Goal: Task Accomplishment & Management: Complete application form

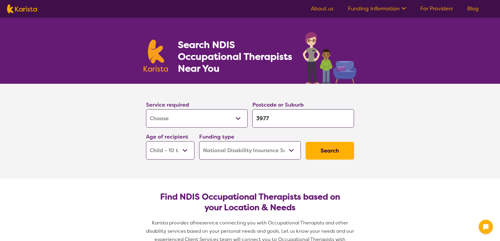
select select "[MEDICAL_DATA]"
select select "CH"
select select "NDIS"
select select "[MEDICAL_DATA]"
select select "CH"
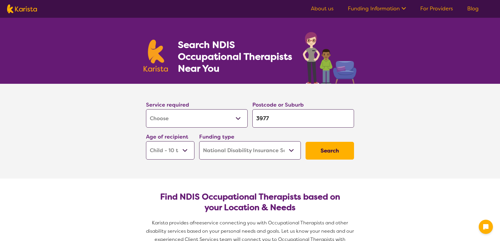
select select "NDIS"
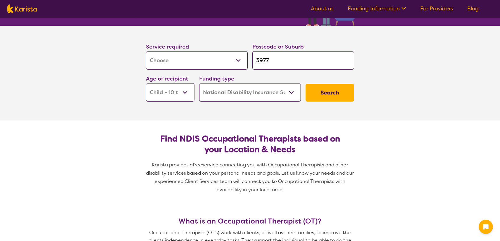
scroll to position [59, 0]
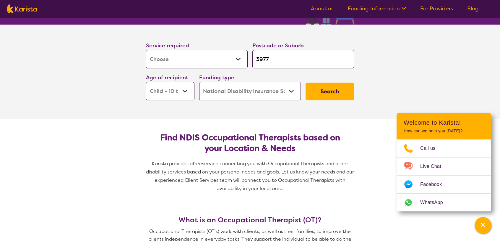
drag, startPoint x: 269, startPoint y: 57, endPoint x: 256, endPoint y: 57, distance: 13.6
click at [256, 57] on input "3977" at bounding box center [304, 59] width 102 height 18
paste input "[GEOGRAPHIC_DATA]."
type input "[GEOGRAPHIC_DATA]."
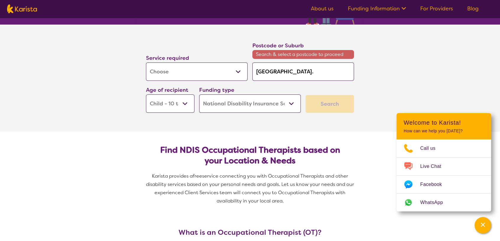
drag, startPoint x: 296, startPoint y: 70, endPoint x: 258, endPoint y: 70, distance: 38.2
click at [258, 70] on input "[GEOGRAPHIC_DATA]." at bounding box center [304, 71] width 102 height 18
type input "6164."
click at [273, 72] on input "6164." at bounding box center [304, 71] width 102 height 18
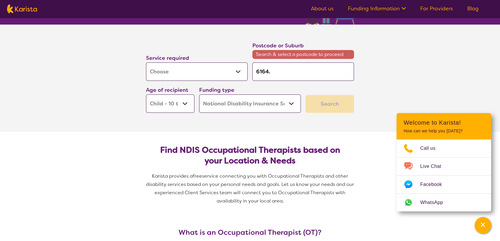
type input "6164"
click at [186, 102] on select "Early Childhood - 0 to 9 Child - 10 to 11 Adolescent - 12 to 17 Adult - 18 to 6…" at bounding box center [170, 103] width 49 height 18
select select "AD"
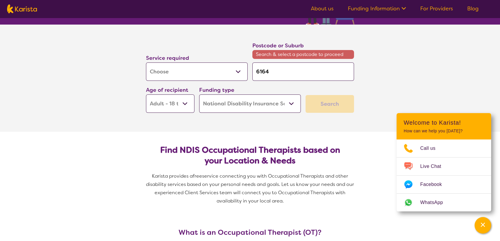
click at [146, 94] on select "Early Childhood - 0 to 9 Child - 10 to 11 Adolescent - 12 to 17 Adult - 18 to 6…" at bounding box center [170, 103] width 49 height 18
select select "AD"
click at [292, 103] on select "Home Care Package (HCP) National Disability Insurance Scheme (NDIS) I don't know" at bounding box center [250, 103] width 102 height 18
click at [199, 94] on select "Home Care Package (HCP) National Disability Insurance Scheme (NDIS) I don't know" at bounding box center [250, 103] width 102 height 18
click at [279, 72] on input "6164" at bounding box center [304, 71] width 102 height 18
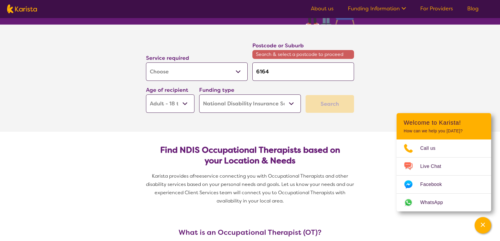
click at [328, 106] on div "Search" at bounding box center [330, 104] width 49 height 18
click at [260, 71] on input "6164" at bounding box center [304, 71] width 102 height 18
type input "6164"
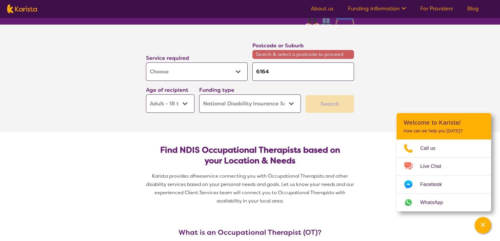
type input "6164"
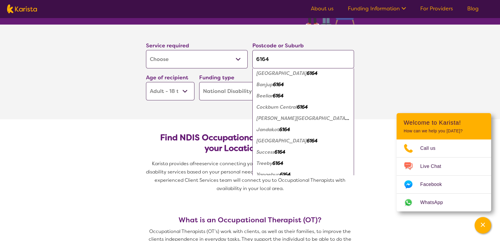
scroll to position [20, 0]
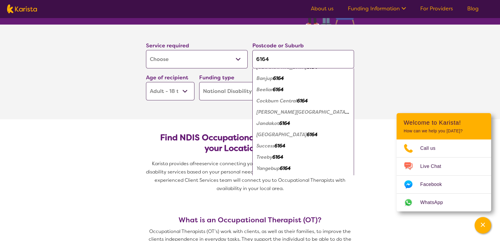
type input "6164"
click at [282, 171] on div "[GEOGRAPHIC_DATA] 6164" at bounding box center [304, 168] width 96 height 11
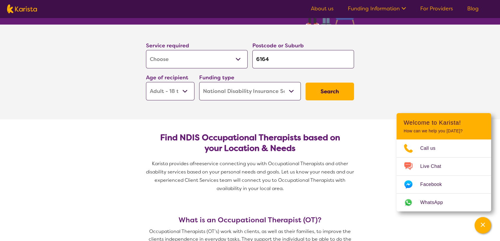
scroll to position [0, 0]
click at [285, 58] on input "6164" at bounding box center [304, 59] width 102 height 18
click at [319, 92] on button "Search" at bounding box center [330, 92] width 49 height 18
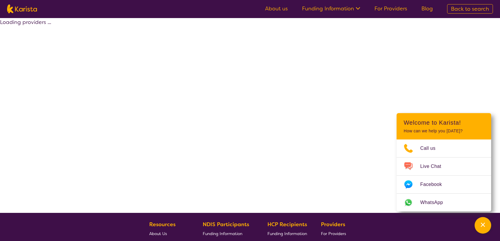
select select "by_score"
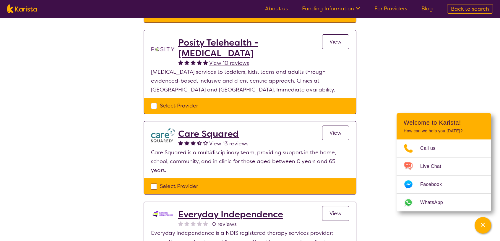
scroll to position [148, 0]
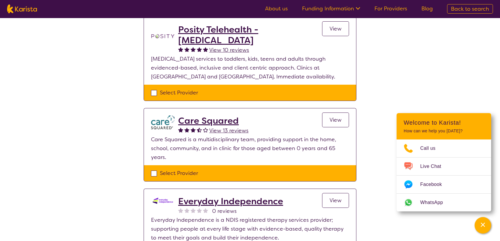
click at [336, 118] on span "View" at bounding box center [336, 119] width 12 height 7
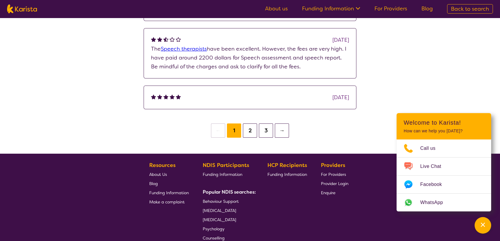
scroll to position [680, 0]
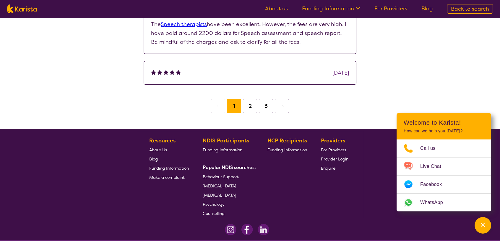
click at [251, 108] on button "2" at bounding box center [250, 106] width 14 height 14
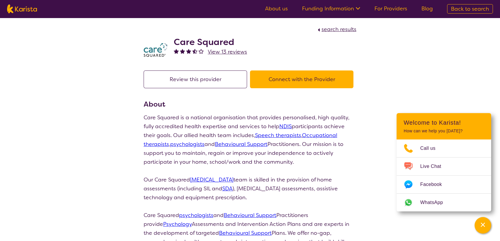
scroll to position [114, 0]
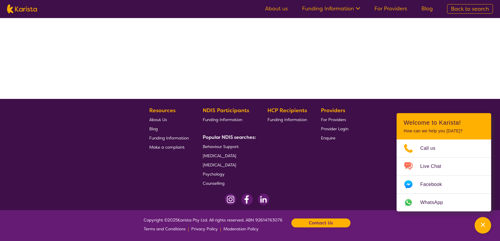
select select "by_score"
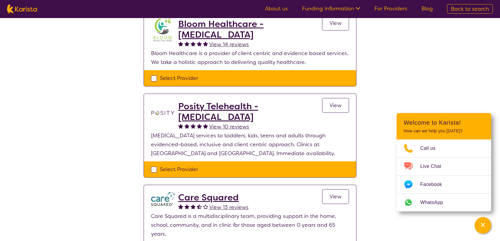
scroll to position [25, 0]
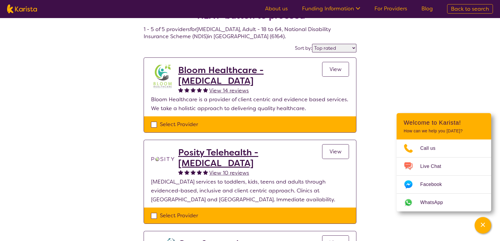
click at [339, 68] on span "View" at bounding box center [336, 69] width 12 height 7
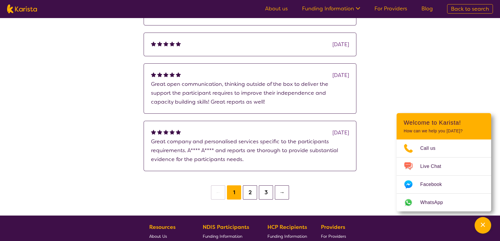
scroll to position [473, 0]
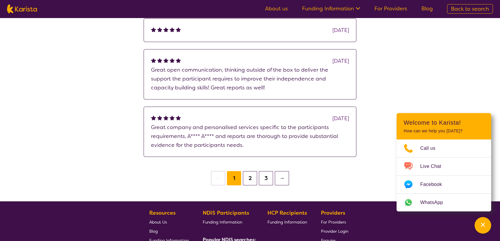
click at [253, 171] on button "2" at bounding box center [250, 178] width 14 height 14
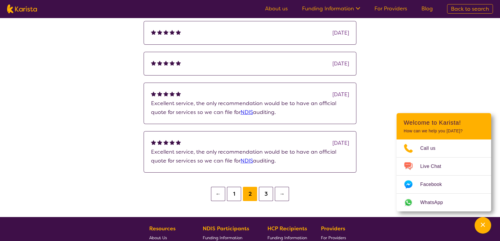
scroll to position [473, 0]
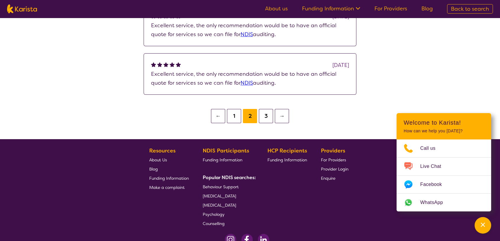
click at [216, 110] on button "←" at bounding box center [218, 116] width 14 height 14
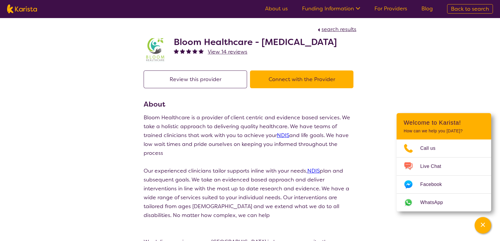
click at [284, 88] on button "Connect with the Provider" at bounding box center [302, 79] width 104 height 18
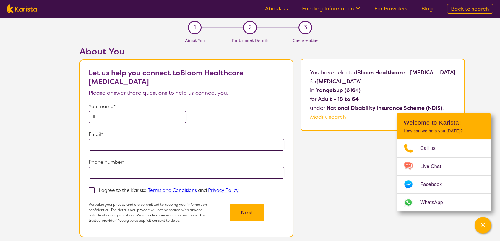
click at [123, 115] on input "text" at bounding box center [138, 117] width 98 height 12
type input "**********"
click at [107, 140] on input "email" at bounding box center [187, 145] width 196 height 12
type input "**********"
click at [110, 171] on input "tel" at bounding box center [187, 173] width 196 height 12
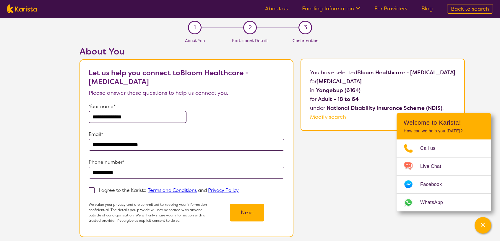
type input "**********"
click at [89, 190] on span at bounding box center [92, 190] width 6 height 6
click at [239, 190] on input "I agree to the Karista Terms and Conditions and Privacy Policy" at bounding box center [241, 190] width 4 height 4
checkbox input "true"
click at [237, 208] on button "Next" at bounding box center [247, 212] width 34 height 18
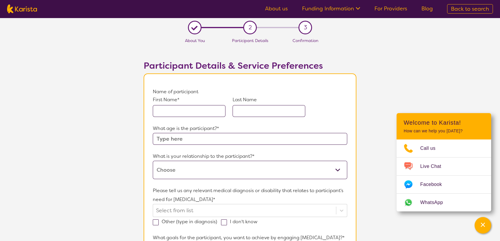
click at [181, 111] on input "text" at bounding box center [189, 111] width 73 height 12
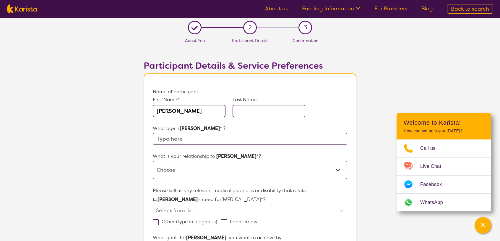
type input "[PERSON_NAME]"
click at [245, 112] on input "text" at bounding box center [269, 111] width 73 height 12
type input "[PERSON_NAME]"
click at [169, 139] on input "text" at bounding box center [250, 139] width 195 height 12
type input "25"
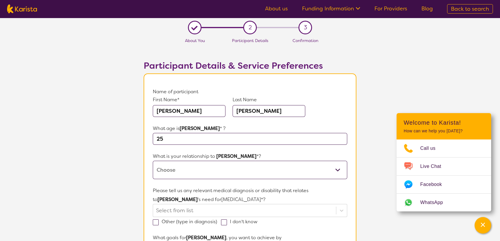
click at [166, 168] on select "This request is for myself I am their parent I am their child I am their spouse…" at bounding box center [250, 170] width 195 height 18
select select "I am their Support Coordinator"
click at [153, 161] on select "This request is for myself I am their parent I am their child I am their spouse…" at bounding box center [250, 170] width 195 height 18
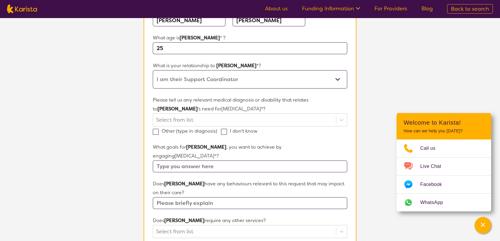
scroll to position [118, 0]
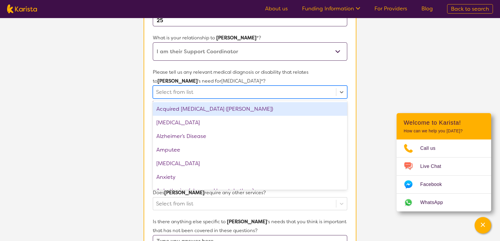
click at [162, 91] on div at bounding box center [244, 92] width 177 height 10
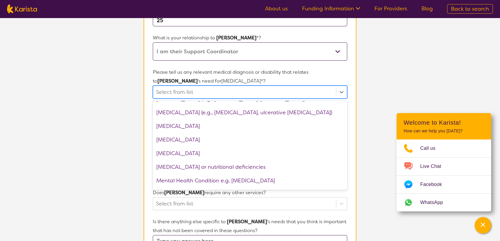
scroll to position [532, 0]
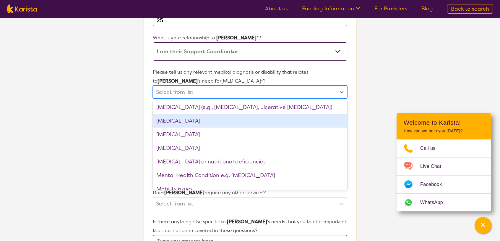
click at [185, 120] on div "[MEDICAL_DATA]" at bounding box center [250, 121] width 195 height 14
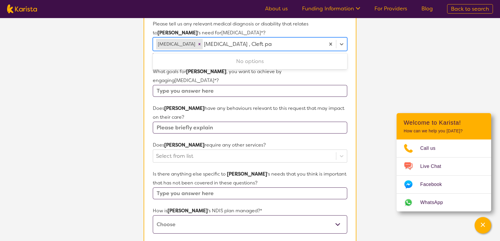
scroll to position [177, 0]
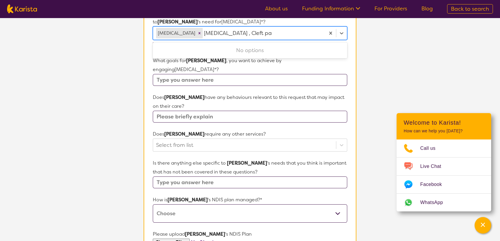
type input "[MEDICAL_DATA] , Cleft pallet"
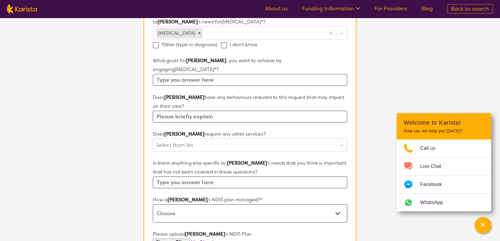
click at [210, 93] on p "Does [PERSON_NAME] have any behaviours relevant to this request that may impact…" at bounding box center [250, 102] width 195 height 18
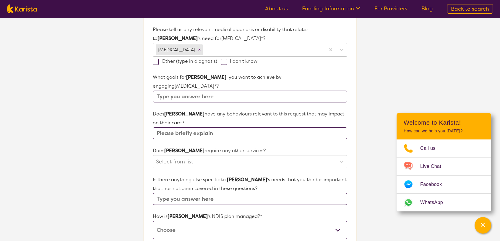
scroll to position [148, 0]
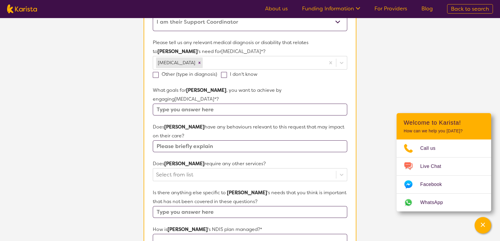
click at [156, 75] on span at bounding box center [156, 75] width 6 height 6
click at [217, 75] on input "Other (type in diagnosis)" at bounding box center [219, 74] width 4 height 4
checkbox input "true"
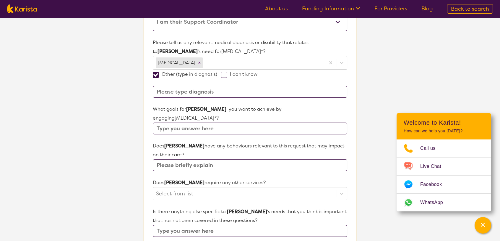
click at [174, 89] on input at bounding box center [250, 92] width 195 height 12
click at [171, 91] on input at bounding box center [250, 92] width 195 height 12
paste input "[MEDICAL_DATA]"
type input "[MEDICAL_DATA], Cleft Pallet"
click at [232, 122] on input "text" at bounding box center [250, 128] width 195 height 12
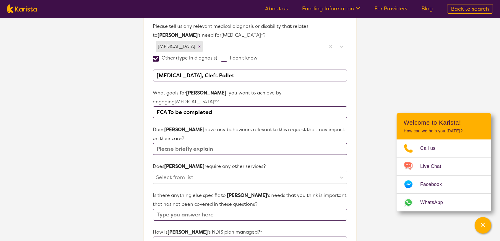
scroll to position [177, 0]
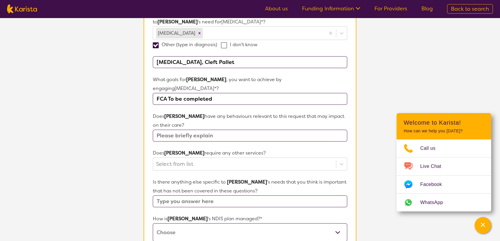
type input "FCA To be completed"
click at [206, 130] on input "text" at bounding box center [250, 136] width 195 height 12
type input "None"
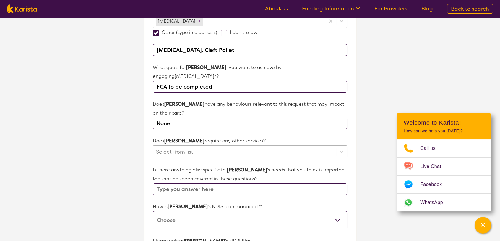
click at [254, 148] on div "Select from list" at bounding box center [250, 151] width 195 height 13
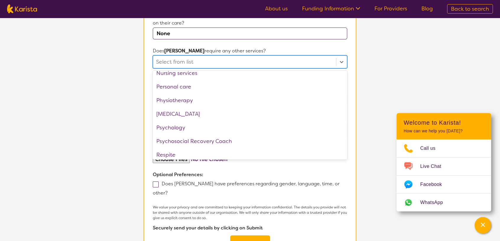
scroll to position [199, 0]
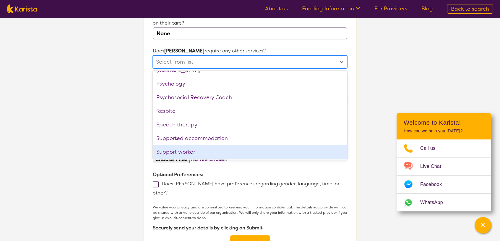
click at [248, 170] on p "Optional Preferences:" at bounding box center [250, 174] width 195 height 9
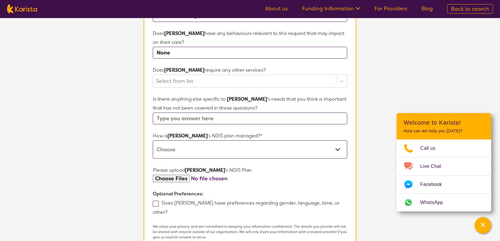
scroll to position [250, 0]
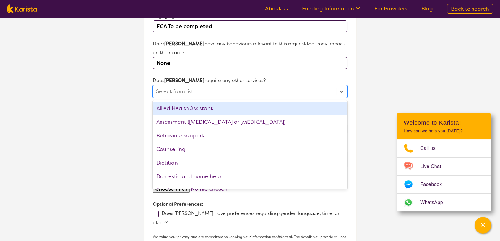
click at [193, 86] on div at bounding box center [244, 91] width 177 height 10
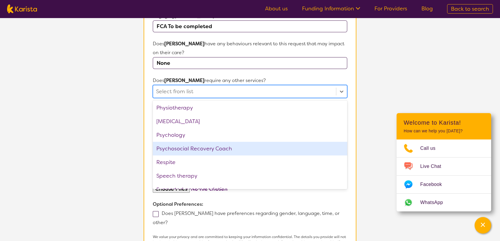
scroll to position [199, 0]
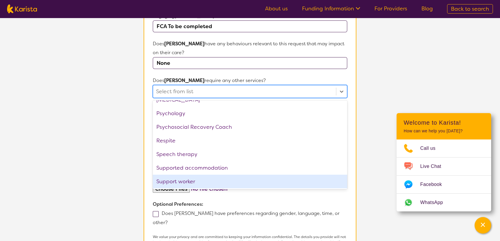
click at [265, 200] on p "Optional Preferences:" at bounding box center [250, 204] width 195 height 9
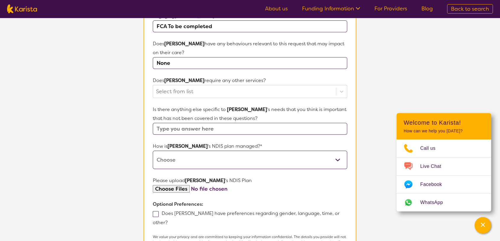
click at [177, 123] on input "text" at bounding box center [250, 129] width 195 height 12
type input "No"
click at [190, 151] on select "Self-managed NDIS plan Managed by a registered plan management provider (not th…" at bounding box center [250, 160] width 195 height 18
select select "Plan Managed"
click at [153, 151] on select "Self-managed NDIS plan Managed by a registered plan management provider (not th…" at bounding box center [250, 160] width 195 height 18
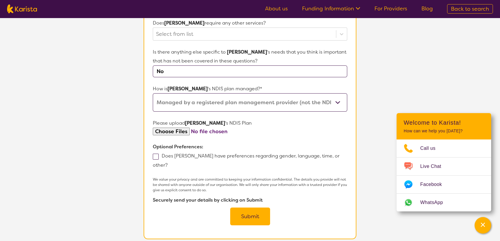
scroll to position [309, 0]
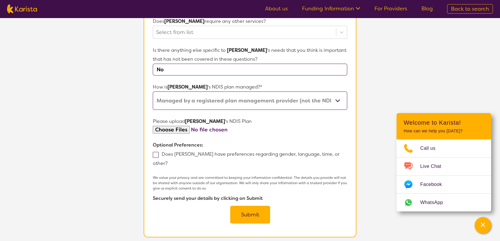
click at [157, 152] on span at bounding box center [156, 155] width 6 height 6
click at [168, 161] on input "Does [PERSON_NAME] have preferences regarding gender, language, time, or other?" at bounding box center [170, 163] width 4 height 4
checkbox input "true"
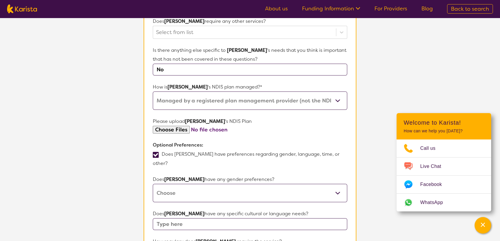
click at [172, 184] on select "[DEMOGRAPHIC_DATA] [DEMOGRAPHIC_DATA] Other No Preference" at bounding box center [250, 193] width 195 height 18
select select "[DEMOGRAPHIC_DATA]"
click at [153, 184] on select "[DEMOGRAPHIC_DATA] [DEMOGRAPHIC_DATA] Other No Preference" at bounding box center [250, 193] width 195 height 18
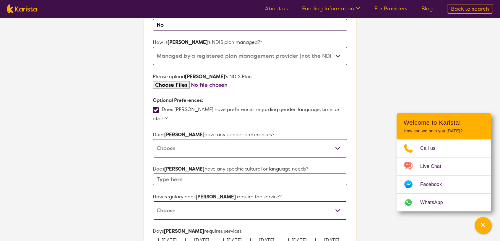
scroll to position [368, 0]
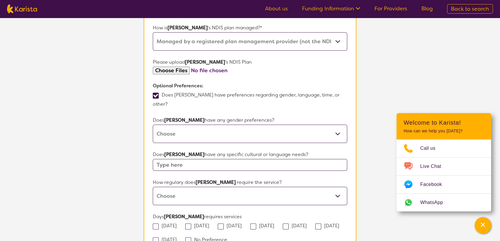
click at [172, 159] on input "text" at bounding box center [250, 165] width 195 height 12
click at [167, 187] on select "Daily Twice a week Weekly Every fortnight Monthly Other" at bounding box center [250, 196] width 195 height 18
select select "Monthly"
click at [153, 187] on select "Daily Twice a week Weekly Every fortnight Monthly Other" at bounding box center [250, 196] width 195 height 18
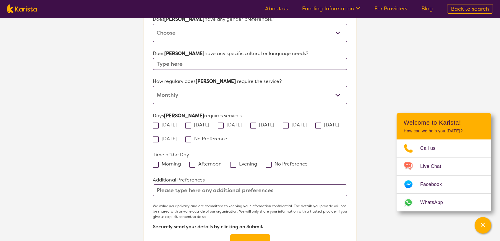
scroll to position [487, 0]
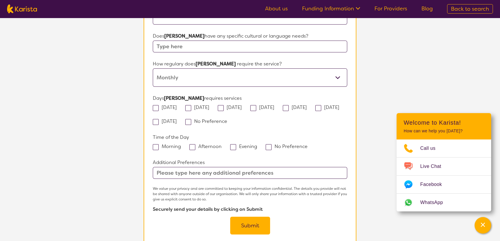
click at [180, 167] on input "text" at bounding box center [250, 173] width 195 height 12
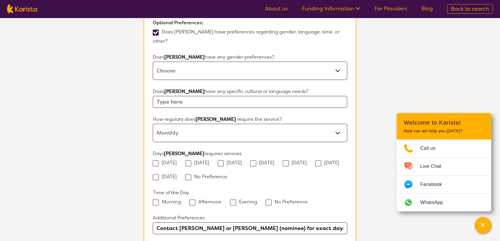
scroll to position [427, 0]
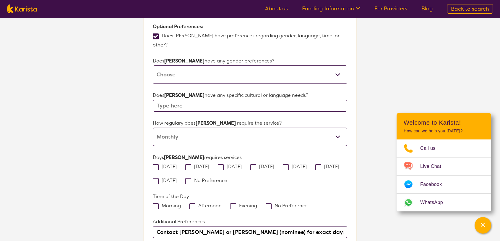
type input "Contact [PERSON_NAME] or [PERSON_NAME] (nominee) for exact days and times that …"
click at [337, 127] on select "Daily Twice a week Weekly Every fortnight Monthly Other" at bounding box center [250, 136] width 195 height 18
click at [153, 127] on select "Daily Twice a week Weekly Every fortnight Monthly Other" at bounding box center [250, 136] width 195 height 18
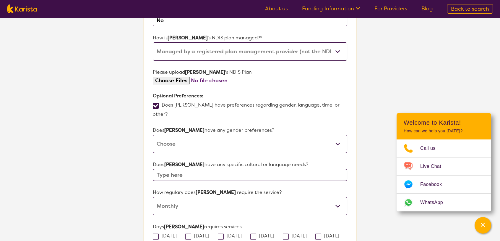
scroll to position [339, 0]
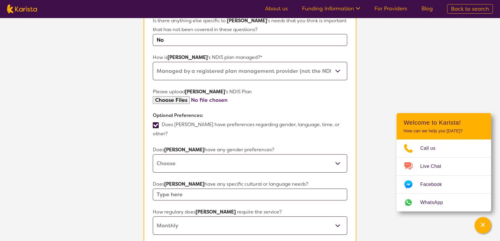
click at [156, 122] on span at bounding box center [156, 125] width 6 height 6
click at [168, 131] on input "Does [PERSON_NAME] have preferences regarding gender, language, time, or other?" at bounding box center [170, 133] width 4 height 4
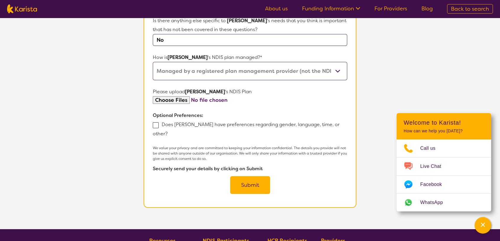
click at [156, 122] on span at bounding box center [156, 125] width 6 height 6
click at [168, 131] on input "Does [PERSON_NAME] have preferences regarding gender, language, time, or other?" at bounding box center [170, 133] width 4 height 4
checkbox input "true"
select select "[DEMOGRAPHIC_DATA]"
select select "Monthly"
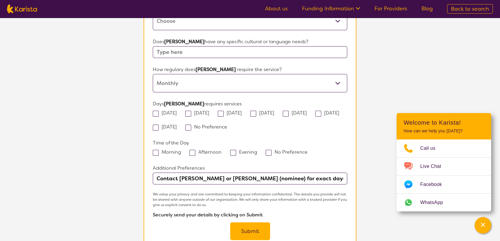
scroll to position [487, 0]
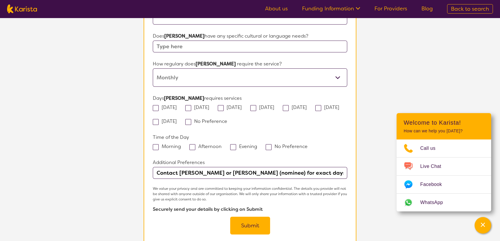
click at [335, 167] on input "Contact [PERSON_NAME] or [PERSON_NAME] (nominee) for exact days and times that …" at bounding box center [250, 173] width 195 height 12
click at [285, 167] on input "Contact [PERSON_NAME] or [PERSON_NAME] (nominee) for exact days and times that …" at bounding box center [250, 173] width 195 height 12
drag, startPoint x: 295, startPoint y: 153, endPoint x: 286, endPoint y: 153, distance: 9.5
click at [286, 167] on input "Contact [PERSON_NAME] or [PERSON_NAME] (nominee) for exact days and times that …" at bounding box center [250, 173] width 195 height 12
click at [301, 167] on input "Contact [PERSON_NAME] or [PERSON_NAME] (nominee) for exact days, times that suit" at bounding box center [250, 173] width 195 height 12
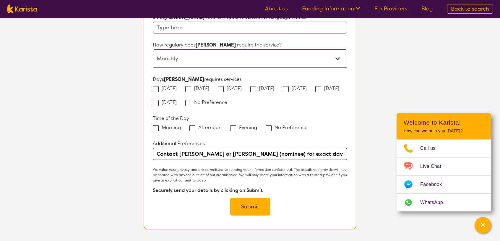
scroll to position [516, 0]
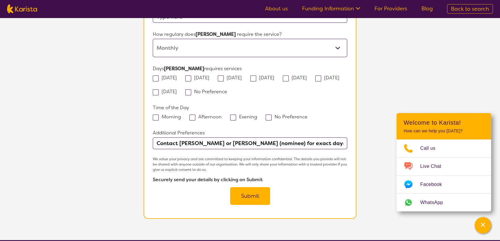
type input "Contact [PERSON_NAME] or [PERSON_NAME] (nominee) for exact days, times and freq…"
click at [250, 187] on button "Submit" at bounding box center [250, 196] width 40 height 18
